Goal: Information Seeking & Learning: Learn about a topic

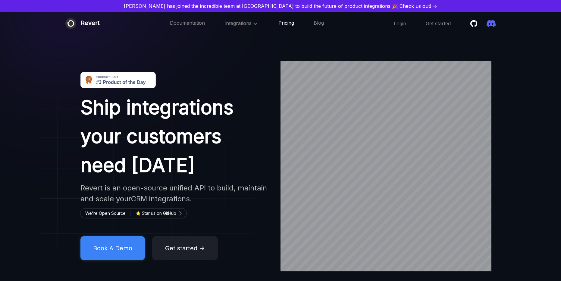
click at [289, 23] on link "Pricing" at bounding box center [286, 24] width 16 height 8
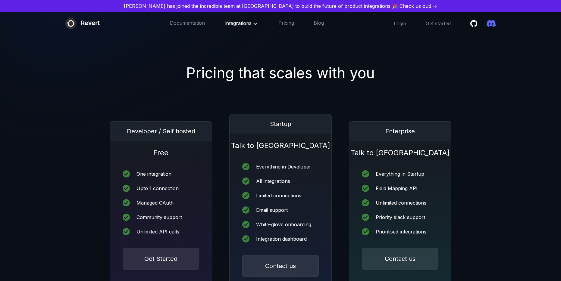
click at [239, 22] on span "Integrations" at bounding box center [241, 23] width 34 height 6
click at [237, 39] on link "CRM" at bounding box center [246, 39] width 43 height 12
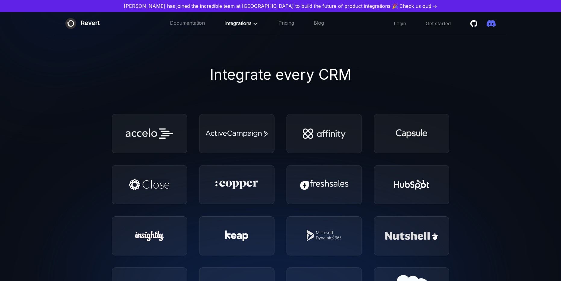
click at [93, 23] on div "Revert" at bounding box center [90, 23] width 19 height 11
